Goal: Transaction & Acquisition: Book appointment/travel/reservation

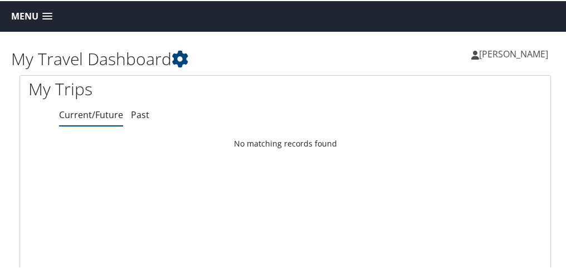
scroll to position [1, 0]
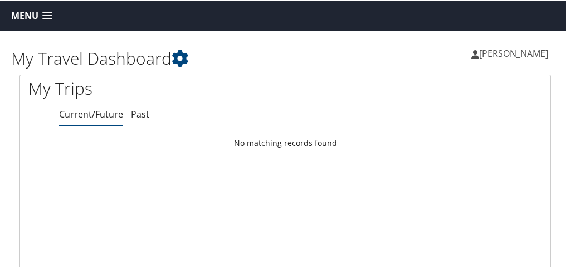
click at [55, 17] on link "Menu" at bounding box center [32, 15] width 52 height 18
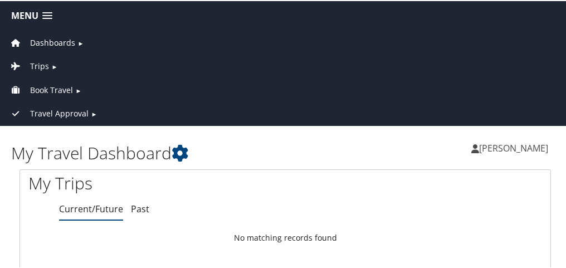
click at [42, 91] on span "Book Travel" at bounding box center [51, 89] width 43 height 12
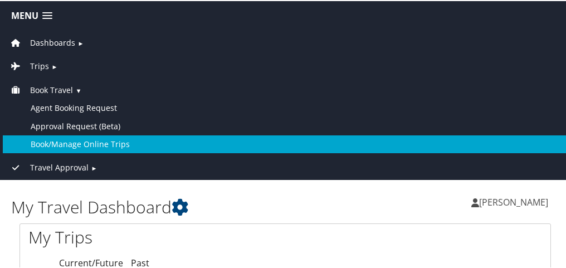
click at [79, 148] on link "Book/Manage Online Trips" at bounding box center [285, 143] width 565 height 18
